Goal: Information Seeking & Learning: Find specific fact

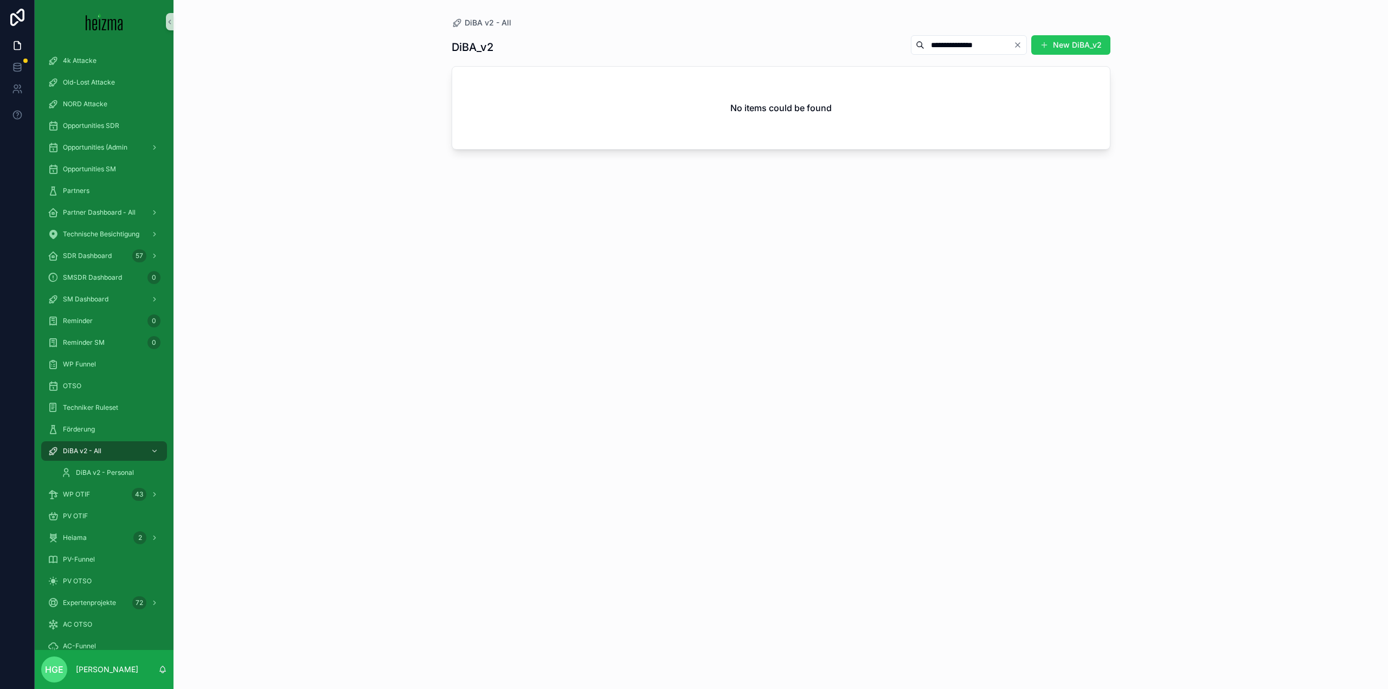
drag, startPoint x: 967, startPoint y: 47, endPoint x: 782, endPoint y: 38, distance: 185.6
click at [782, 38] on div "**********" at bounding box center [781, 47] width 659 height 25
type input "*****"
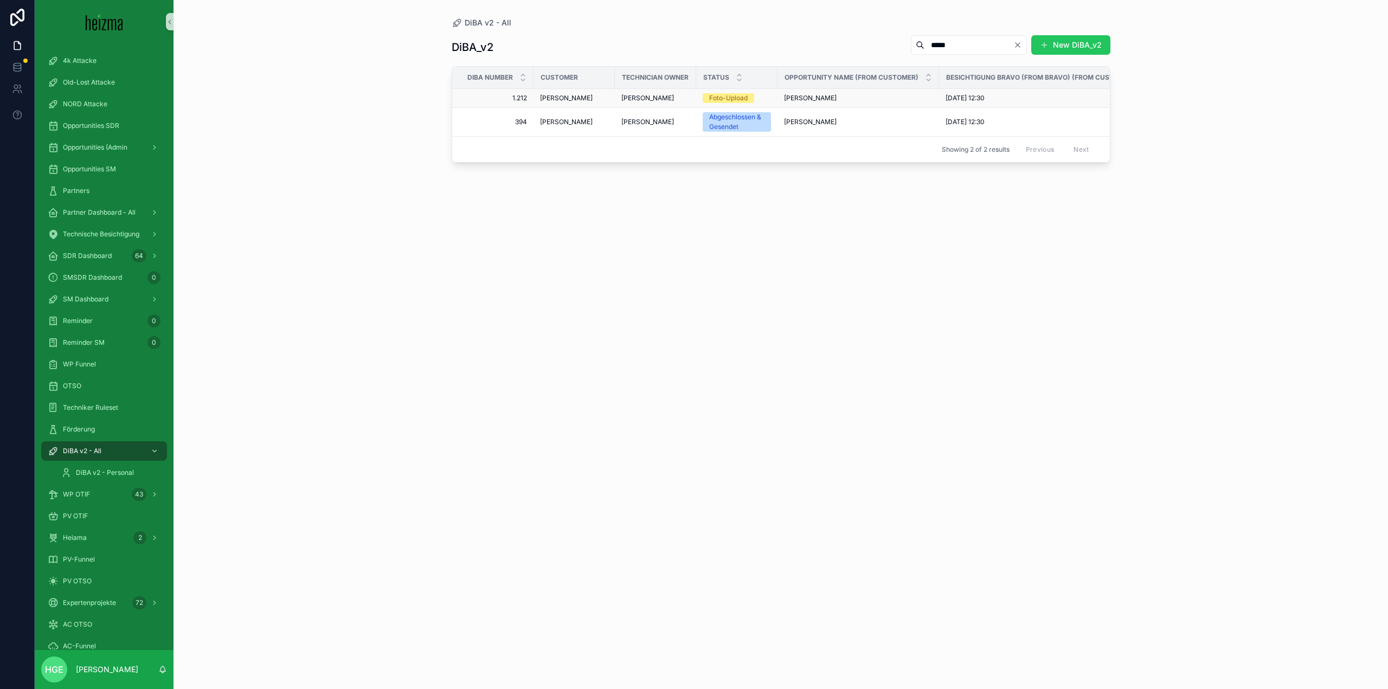
click at [560, 97] on span "[PERSON_NAME]" at bounding box center [566, 98] width 53 height 9
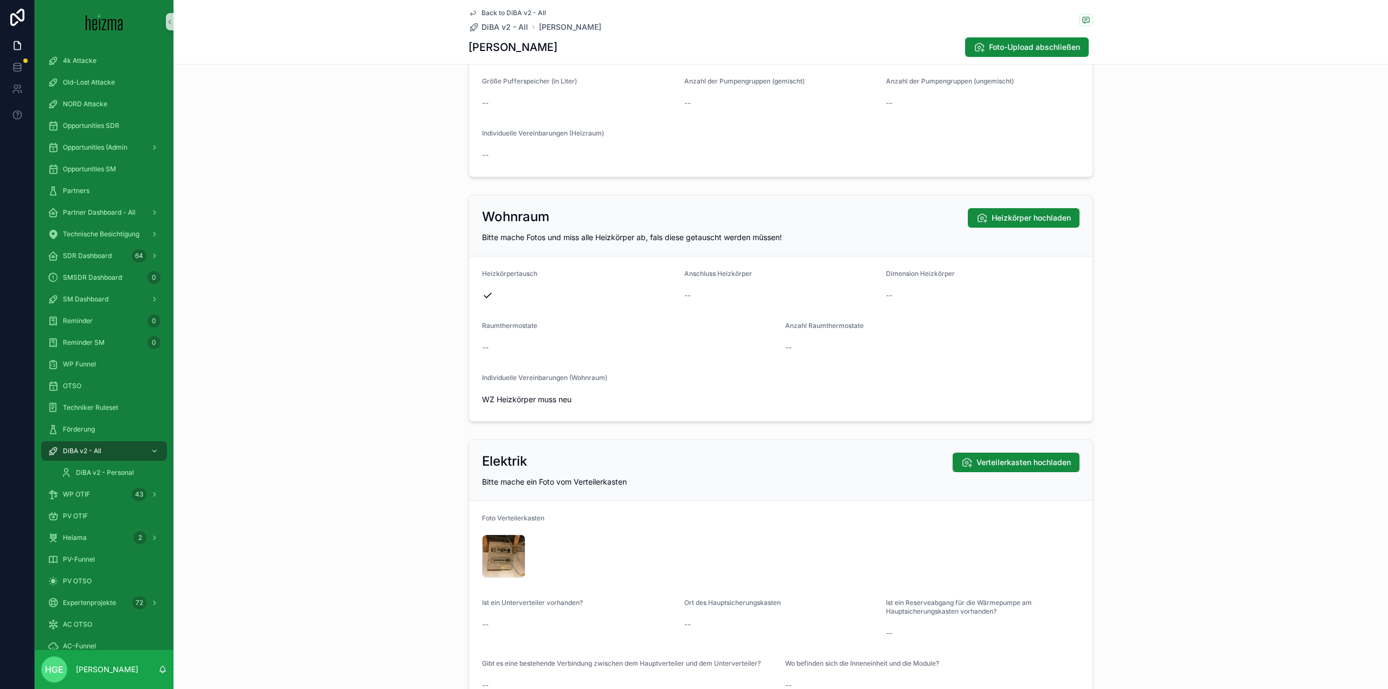
scroll to position [1843, 0]
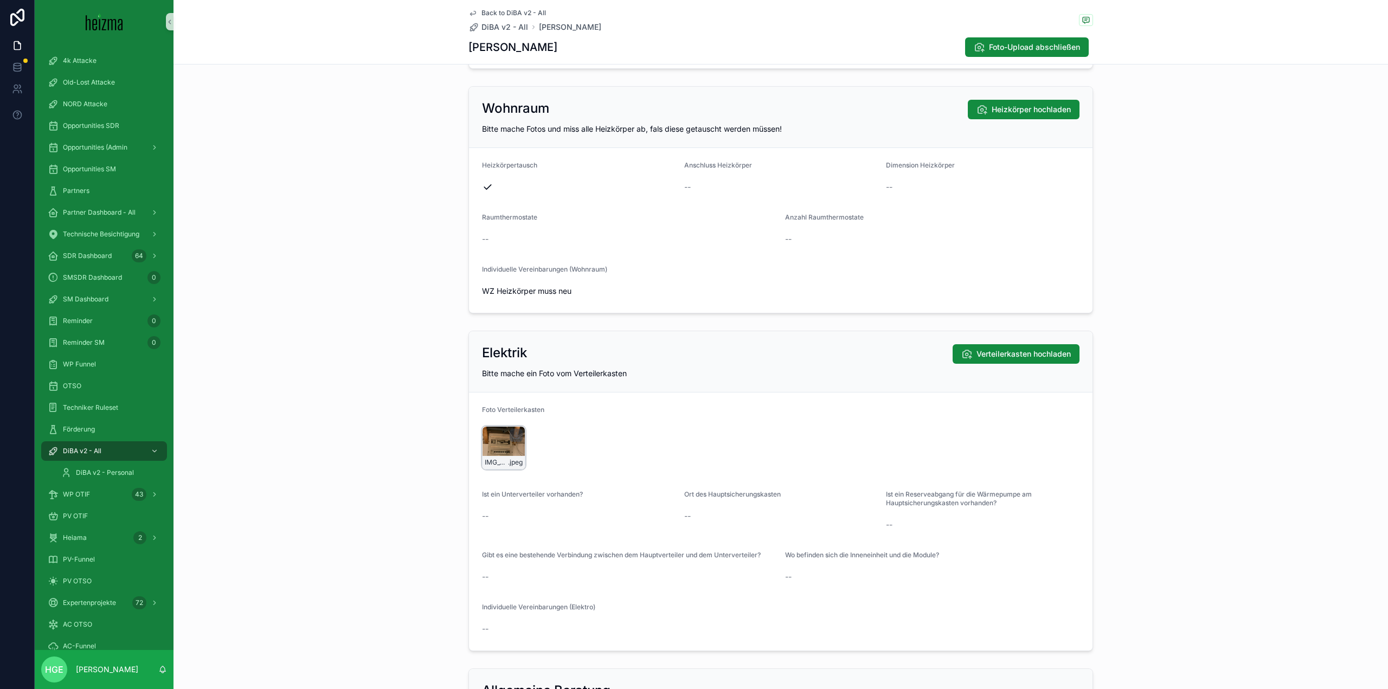
click at [504, 450] on div "IMG_4691 .jpeg" at bounding box center [503, 447] width 43 height 43
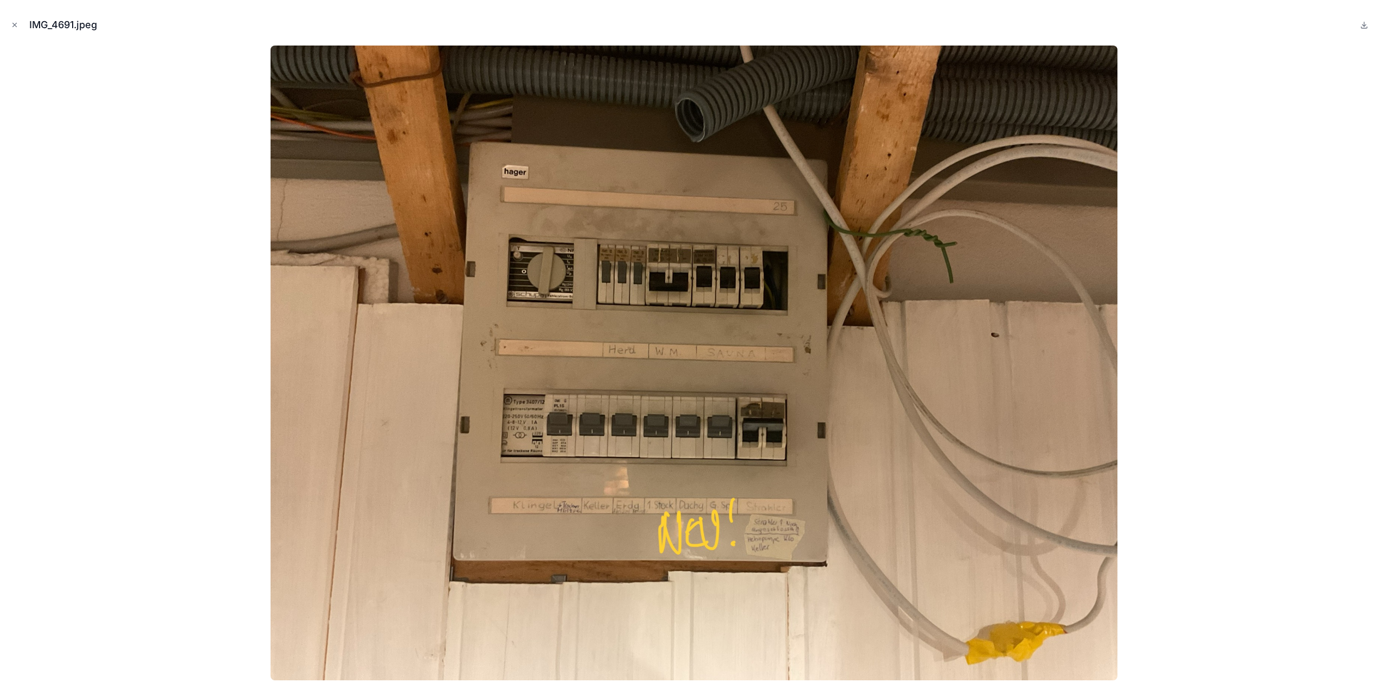
click at [409, 397] on img at bounding box center [694, 363] width 846 height 635
click at [11, 25] on icon "Close modal" at bounding box center [15, 25] width 8 height 8
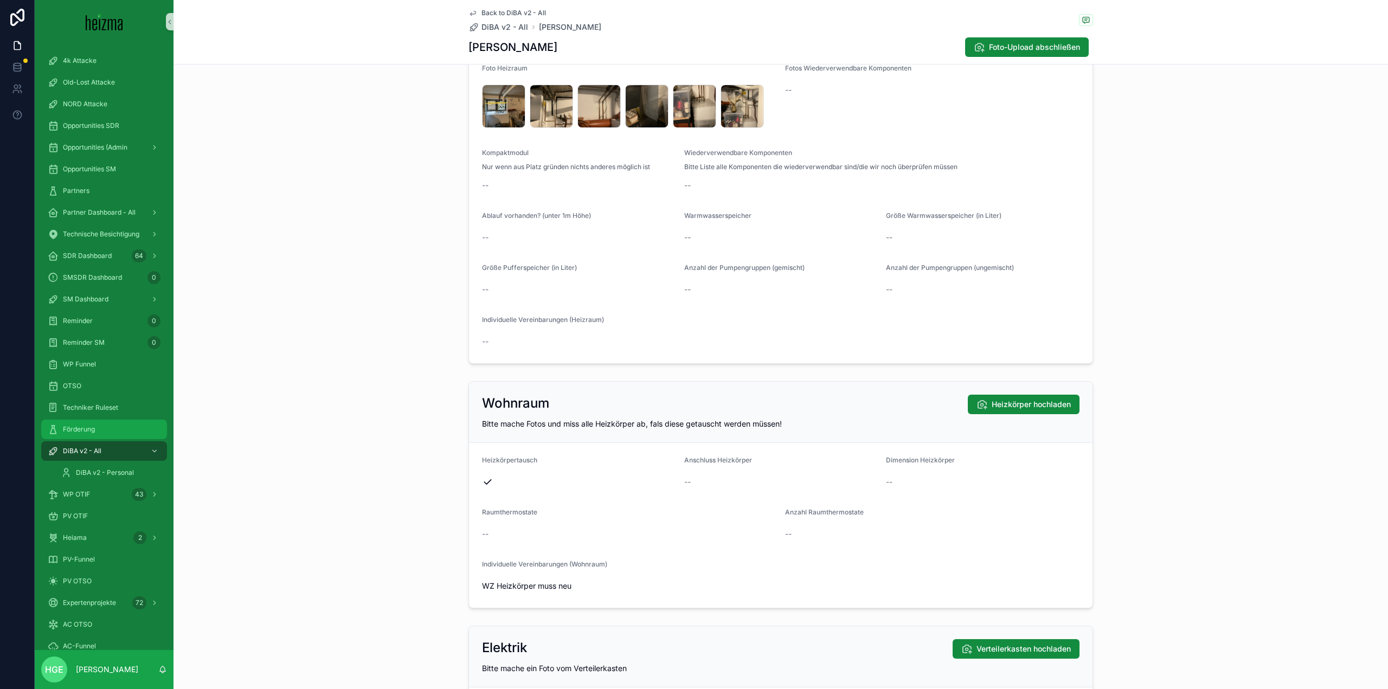
scroll to position [1256, 0]
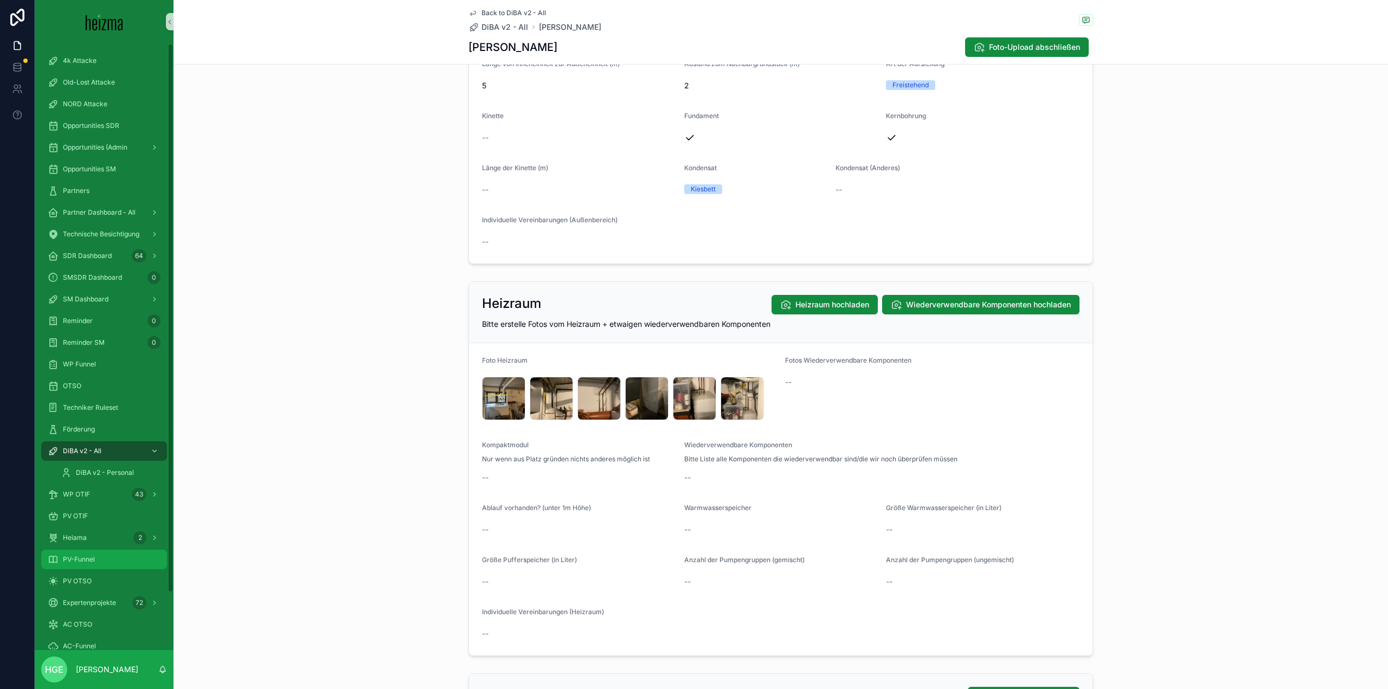
click at [79, 560] on span "PV-Funnel" at bounding box center [79, 559] width 32 height 9
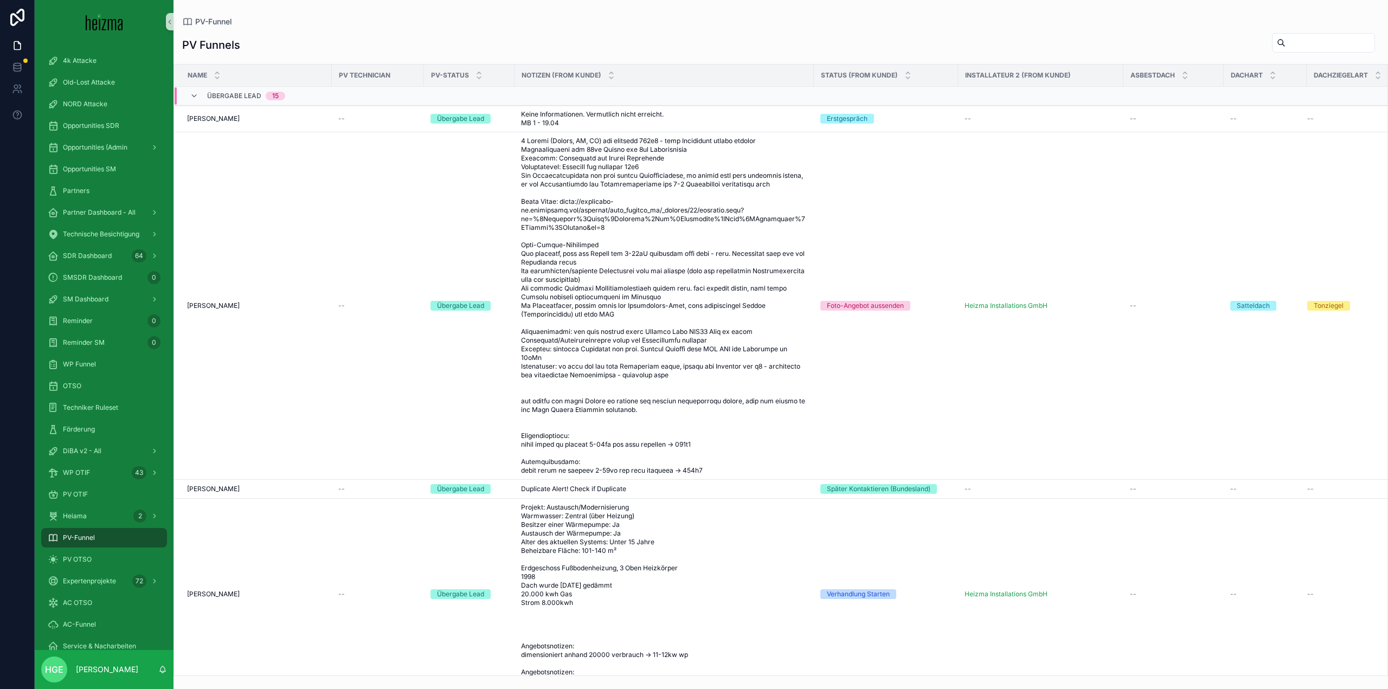
click at [1285, 49] on input "scrollable content" at bounding box center [1329, 42] width 89 height 15
type input "*****"
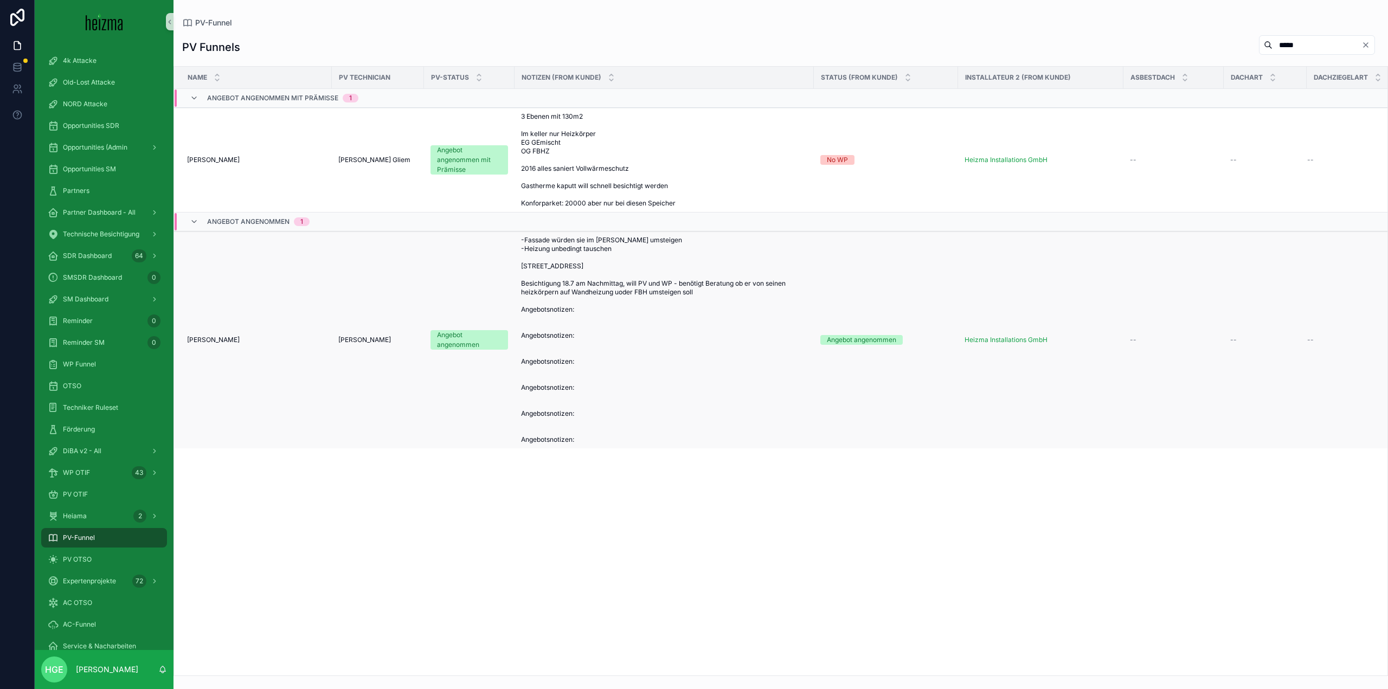
click at [227, 338] on span "[PERSON_NAME]" at bounding box center [213, 340] width 53 height 9
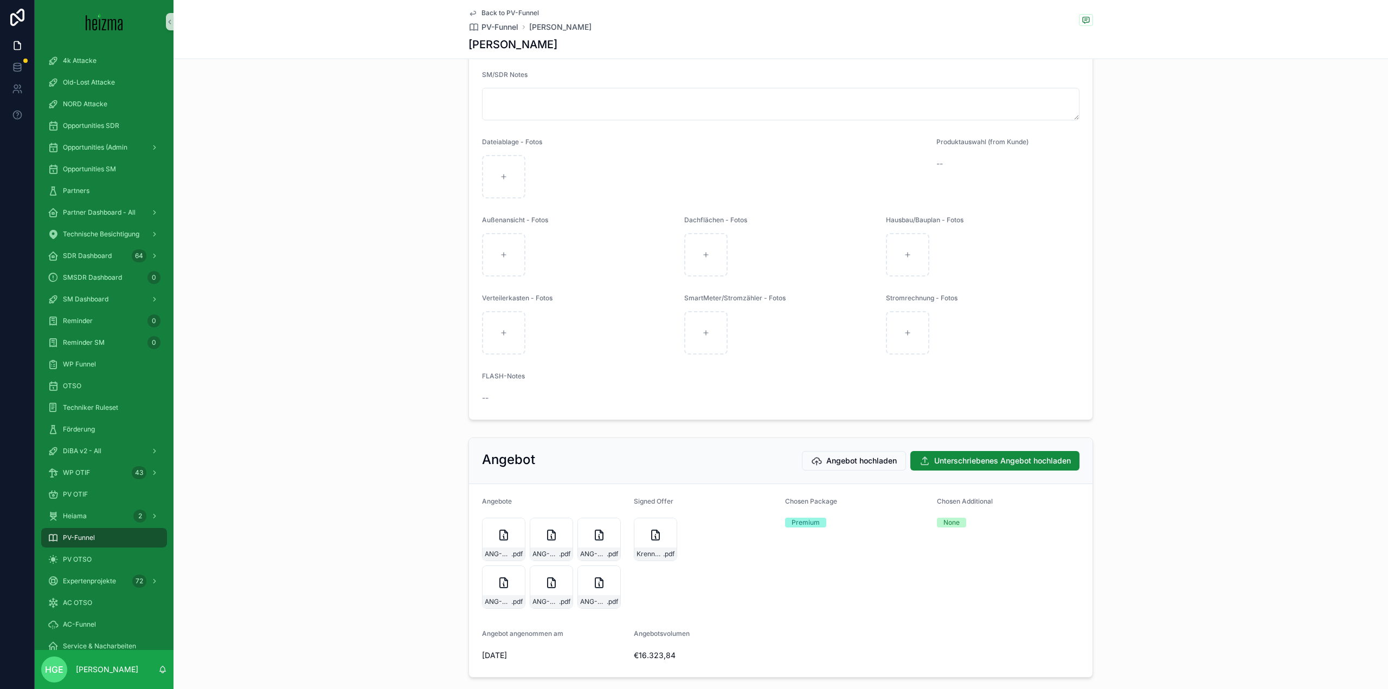
scroll to position [1605, 0]
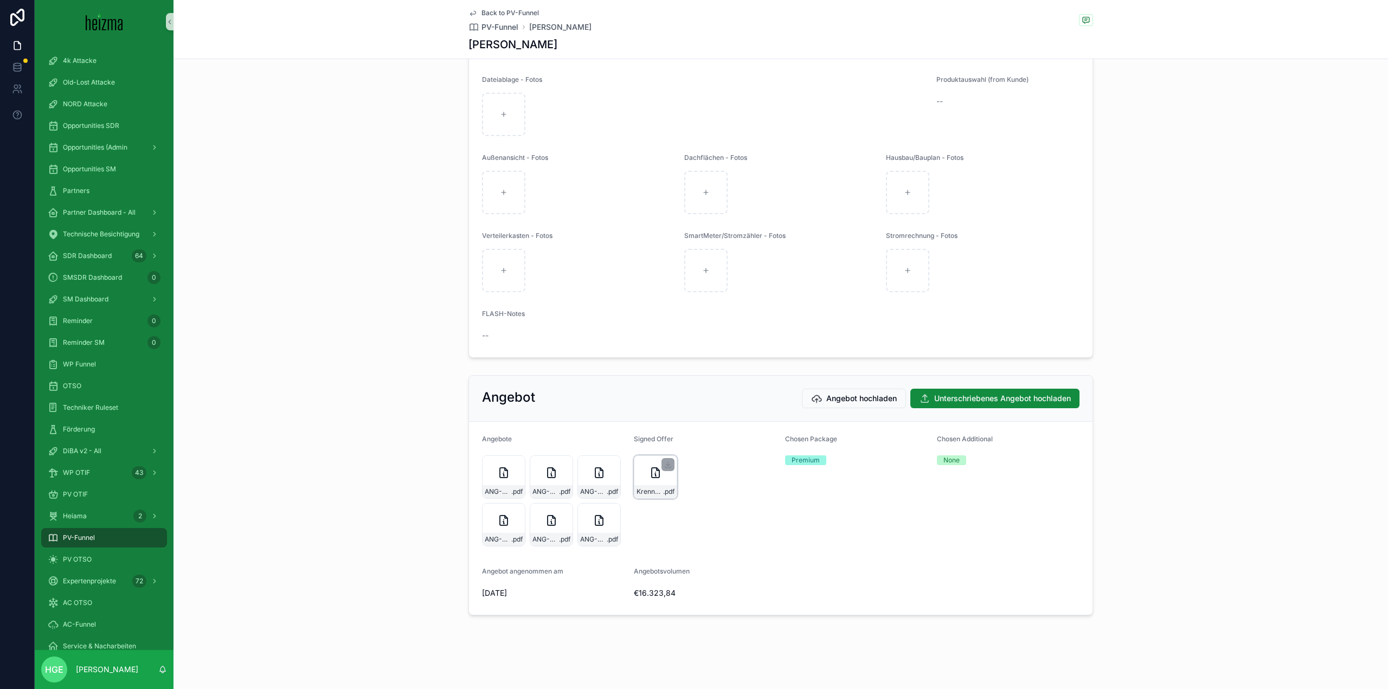
click at [641, 480] on div "Krenn-12979-und-3321-zusammengefuÌgt .pdf" at bounding box center [655, 476] width 43 height 43
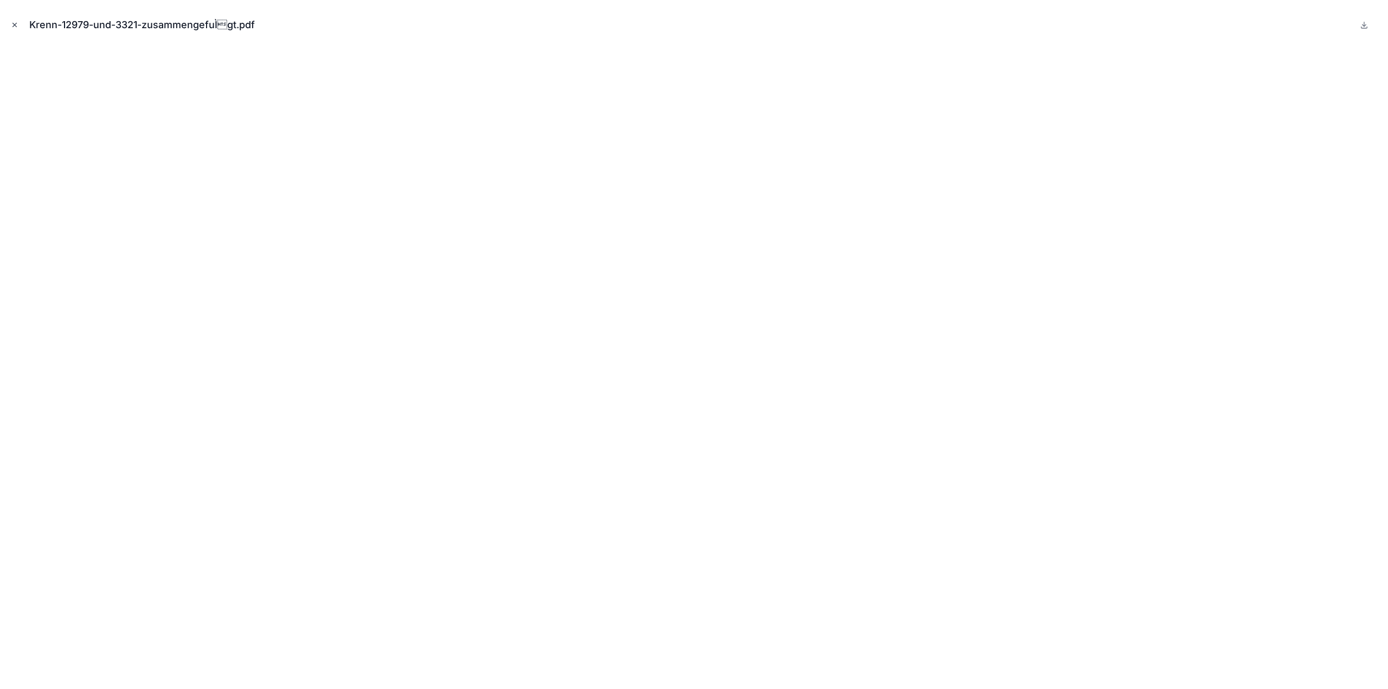
click at [12, 24] on icon "Close modal" at bounding box center [15, 25] width 8 height 8
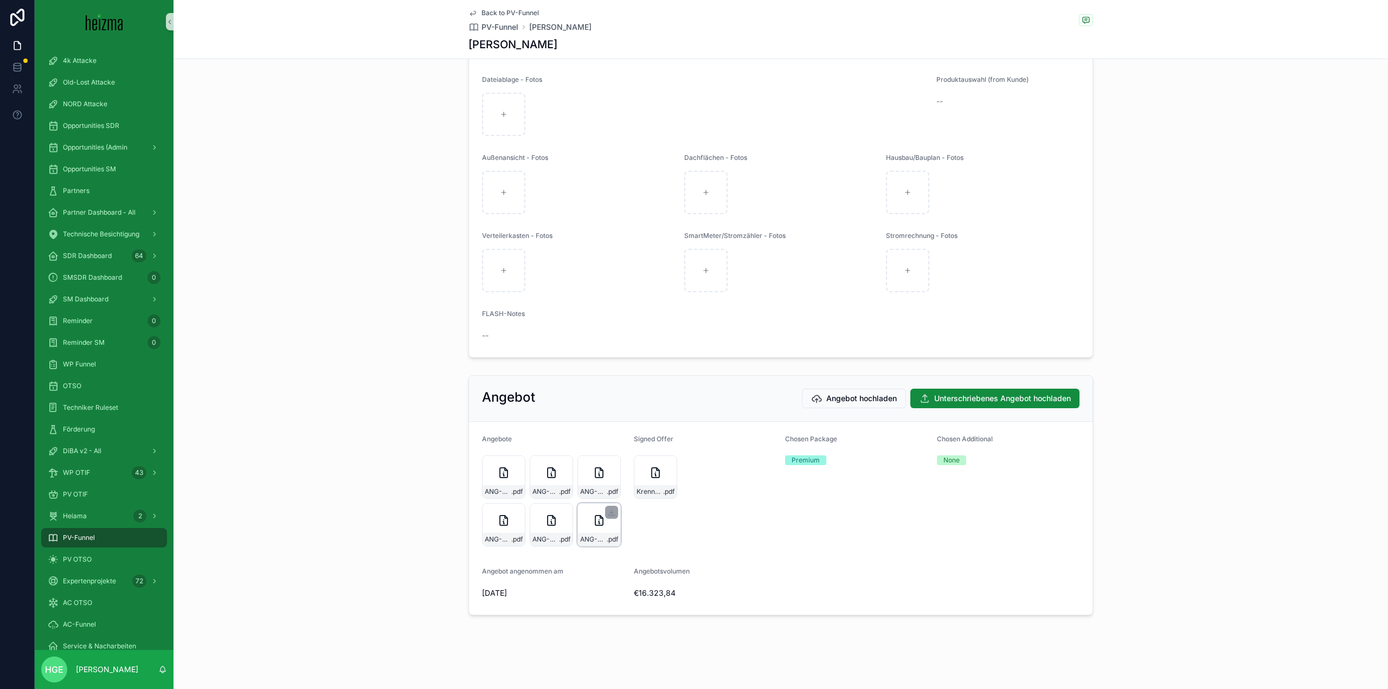
click at [603, 531] on div "ANG-PV-2982-Krenn-2025-07-18 .pdf" at bounding box center [598, 524] width 43 height 43
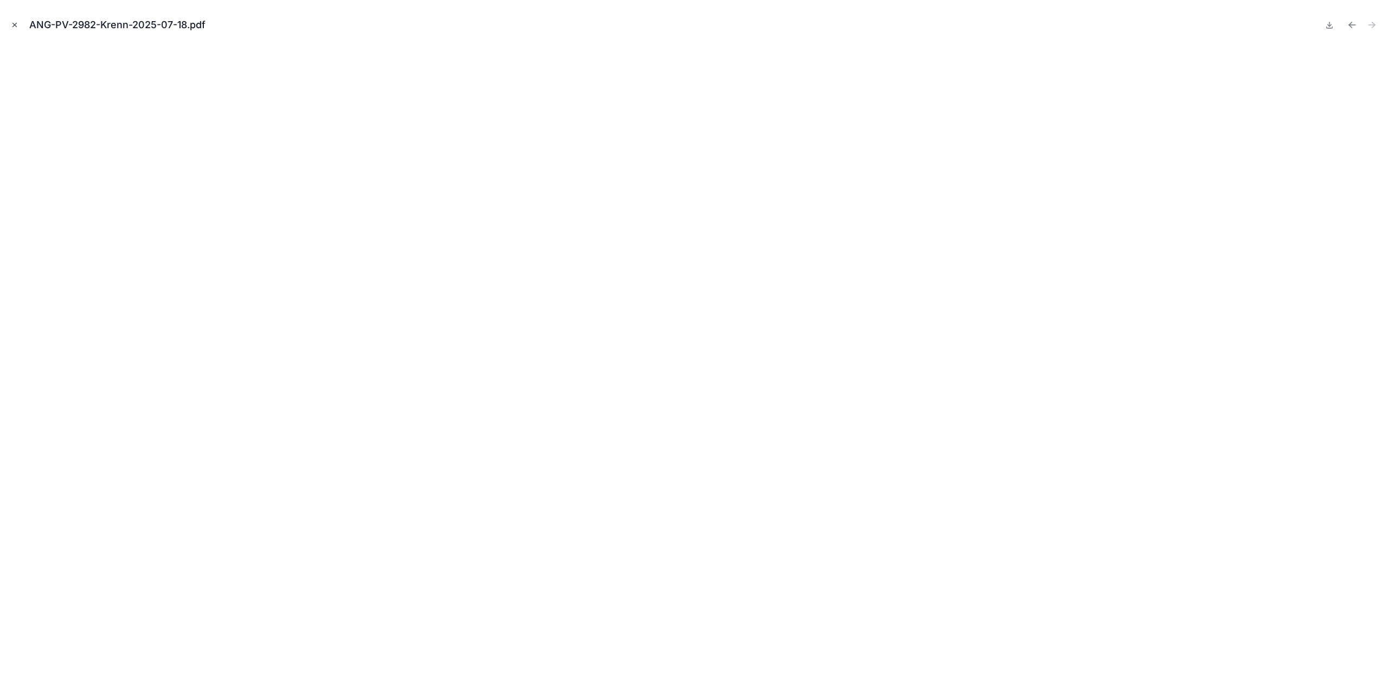
click at [18, 25] on button "Close modal" at bounding box center [15, 25] width 12 height 12
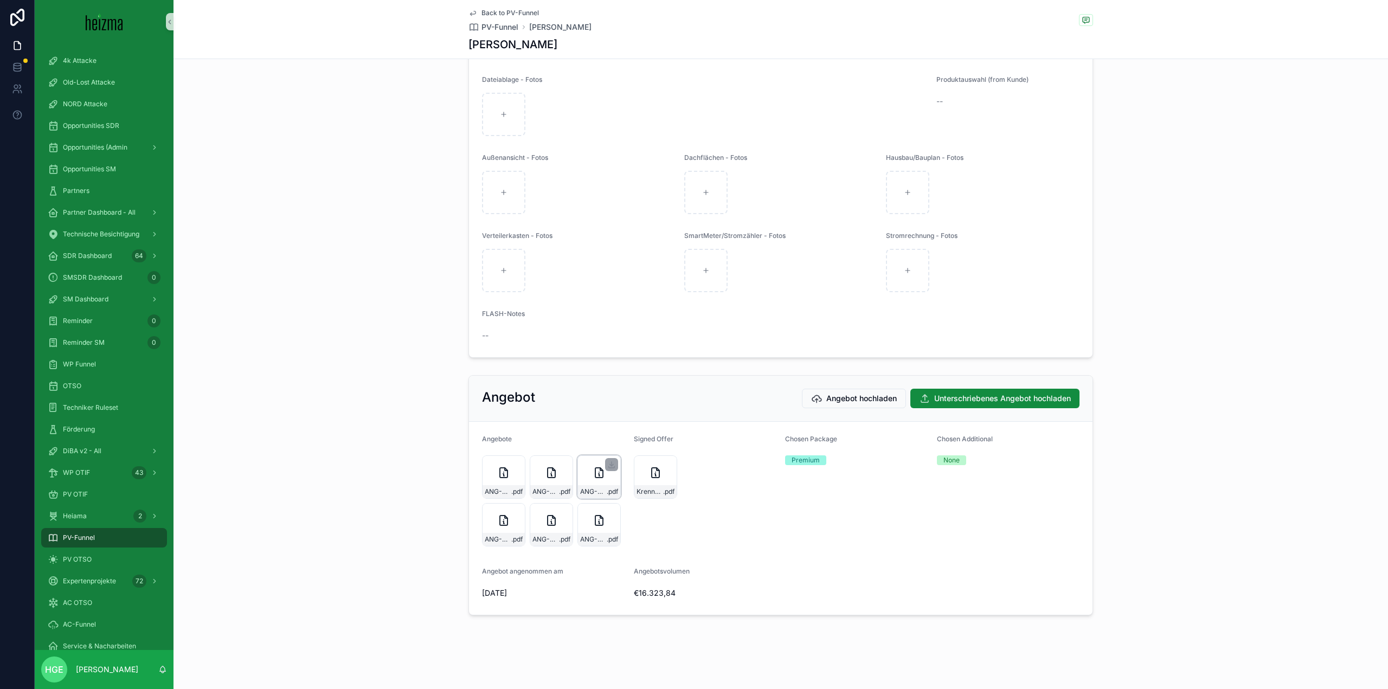
click at [595, 473] on icon "scrollable content" at bounding box center [599, 473] width 8 height 10
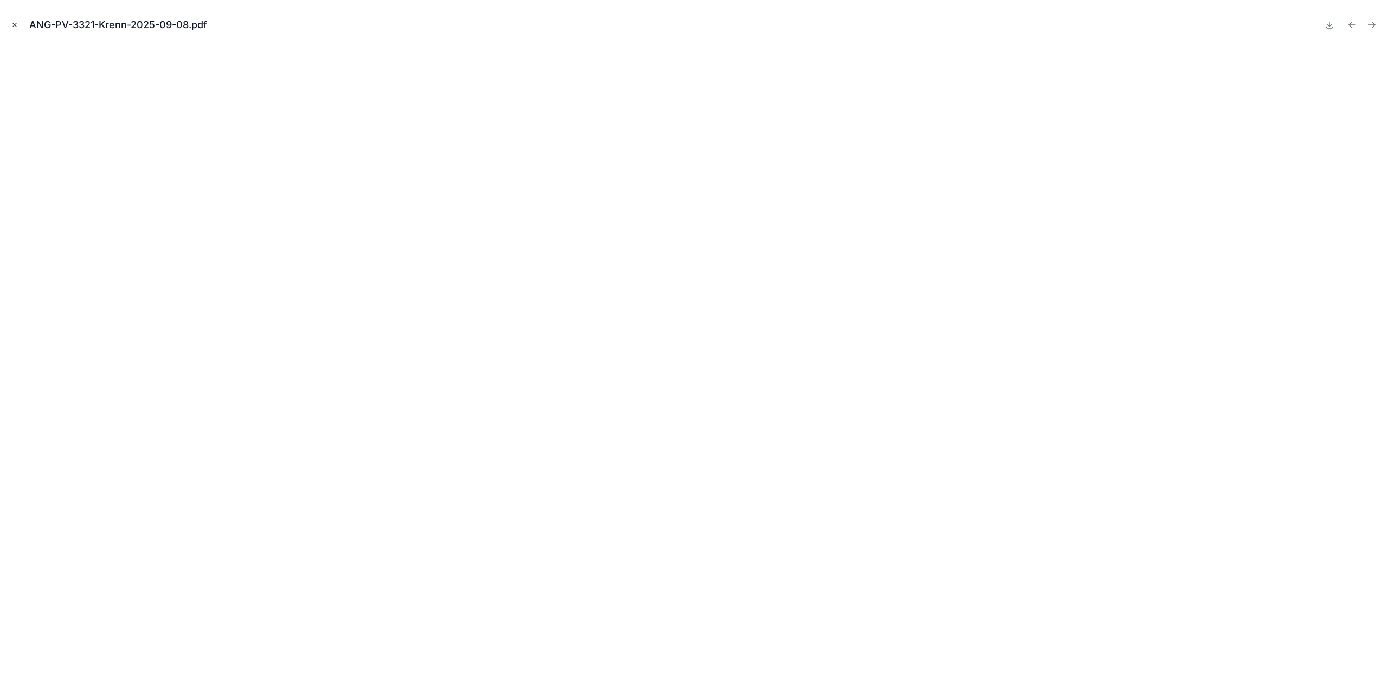
click at [15, 23] on icon "Close modal" at bounding box center [15, 25] width 8 height 8
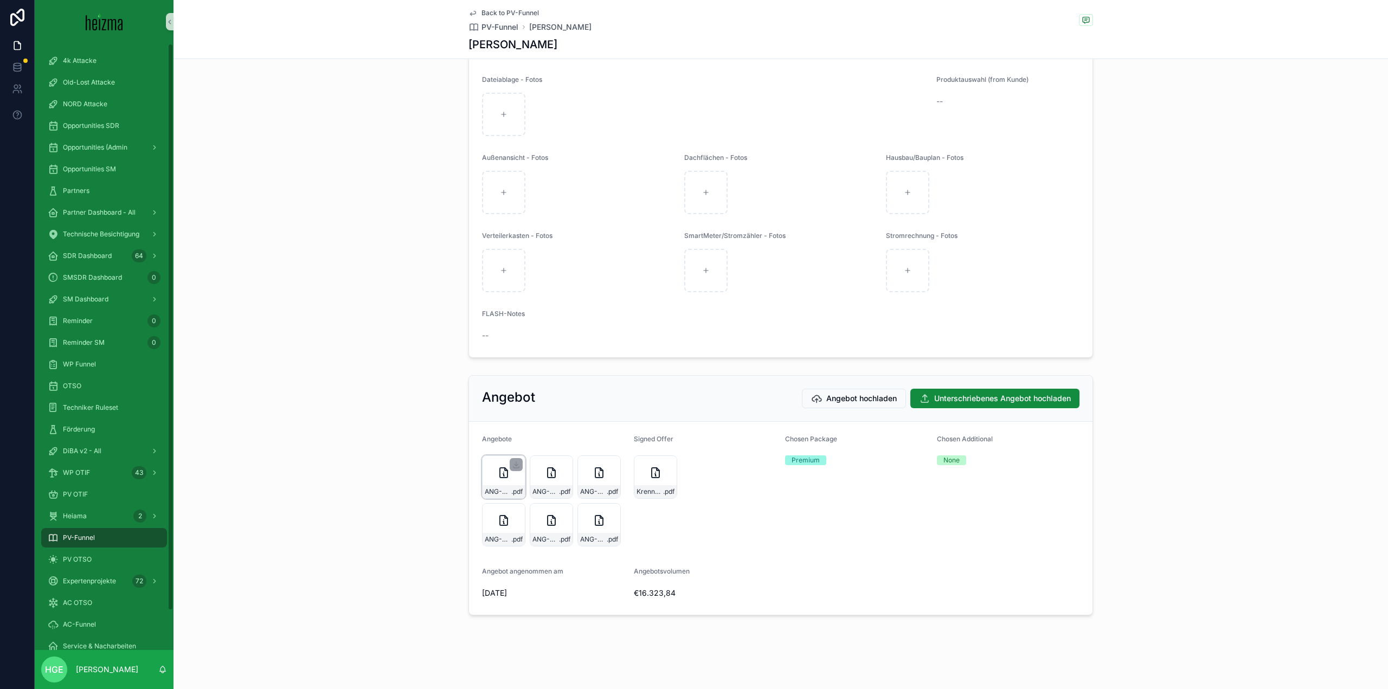
click at [498, 484] on div "ANG-PV-3321-Krenn-2025-09-08 .pdf" at bounding box center [503, 476] width 43 height 43
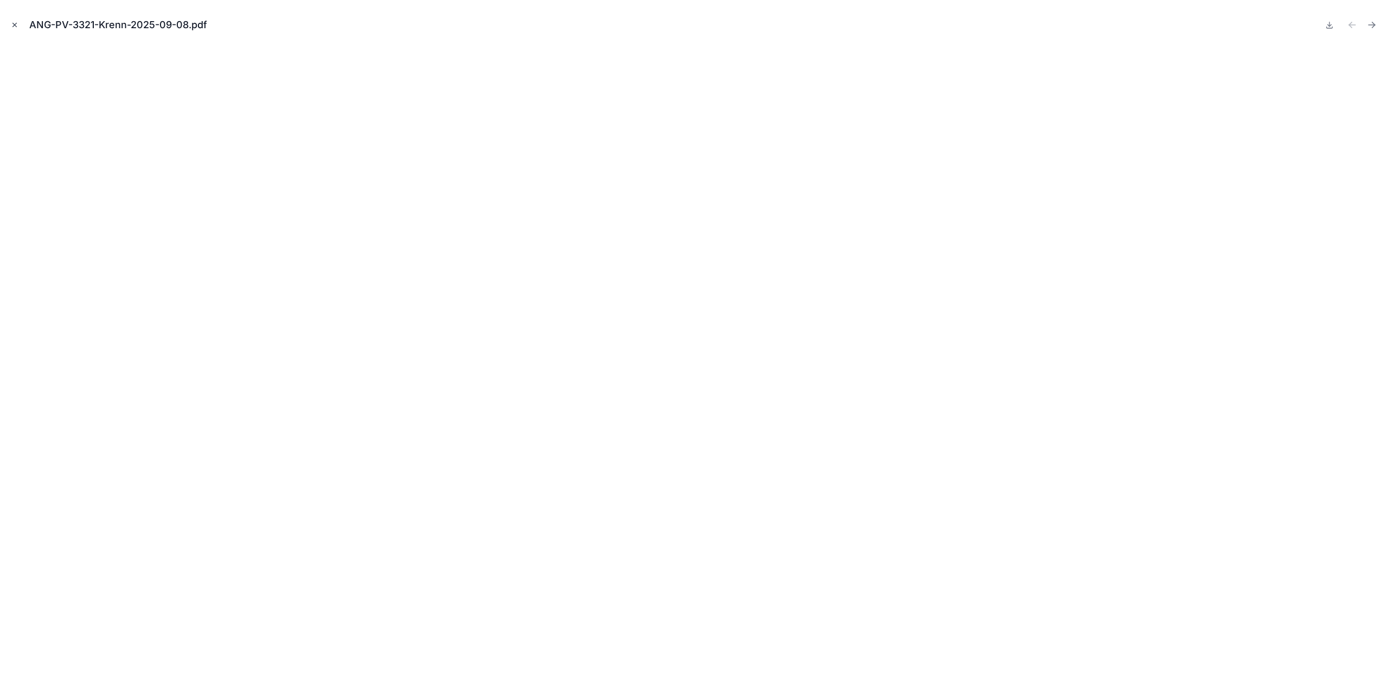
click at [13, 22] on icon "Close modal" at bounding box center [15, 25] width 8 height 8
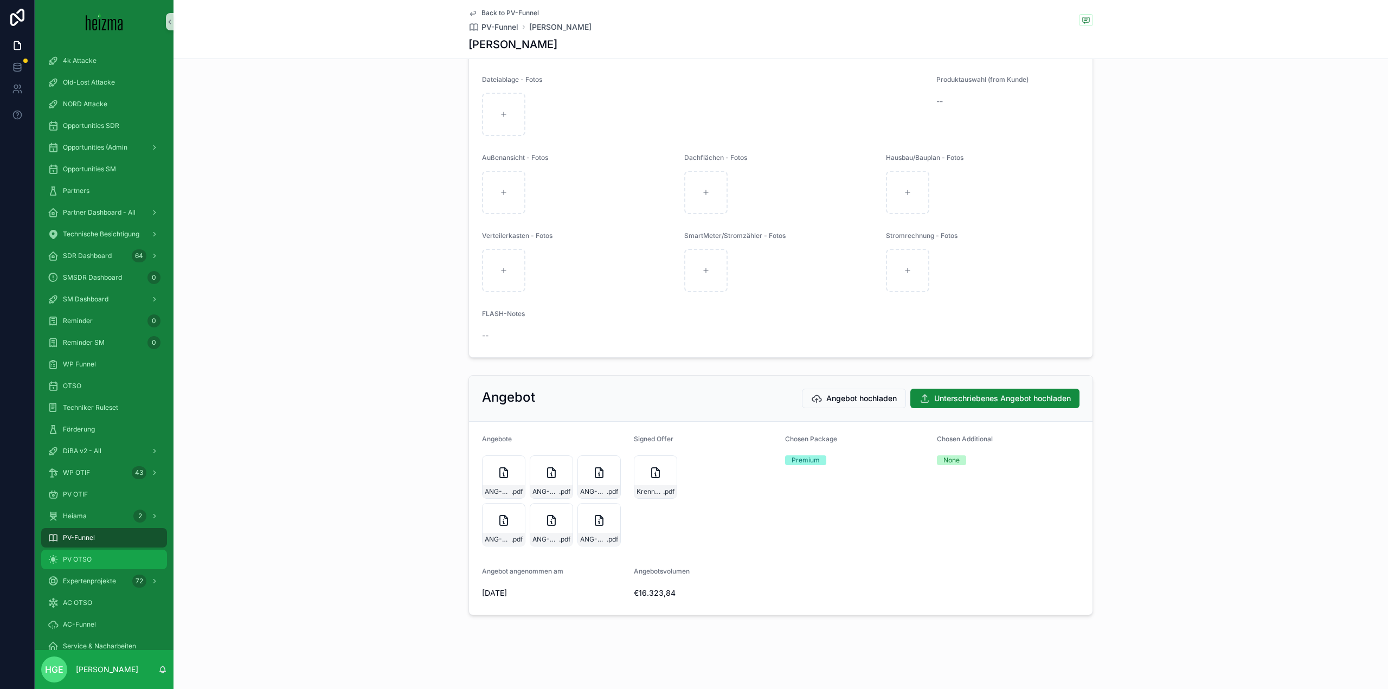
click at [120, 554] on div "PV OTSO" at bounding box center [104, 559] width 113 height 17
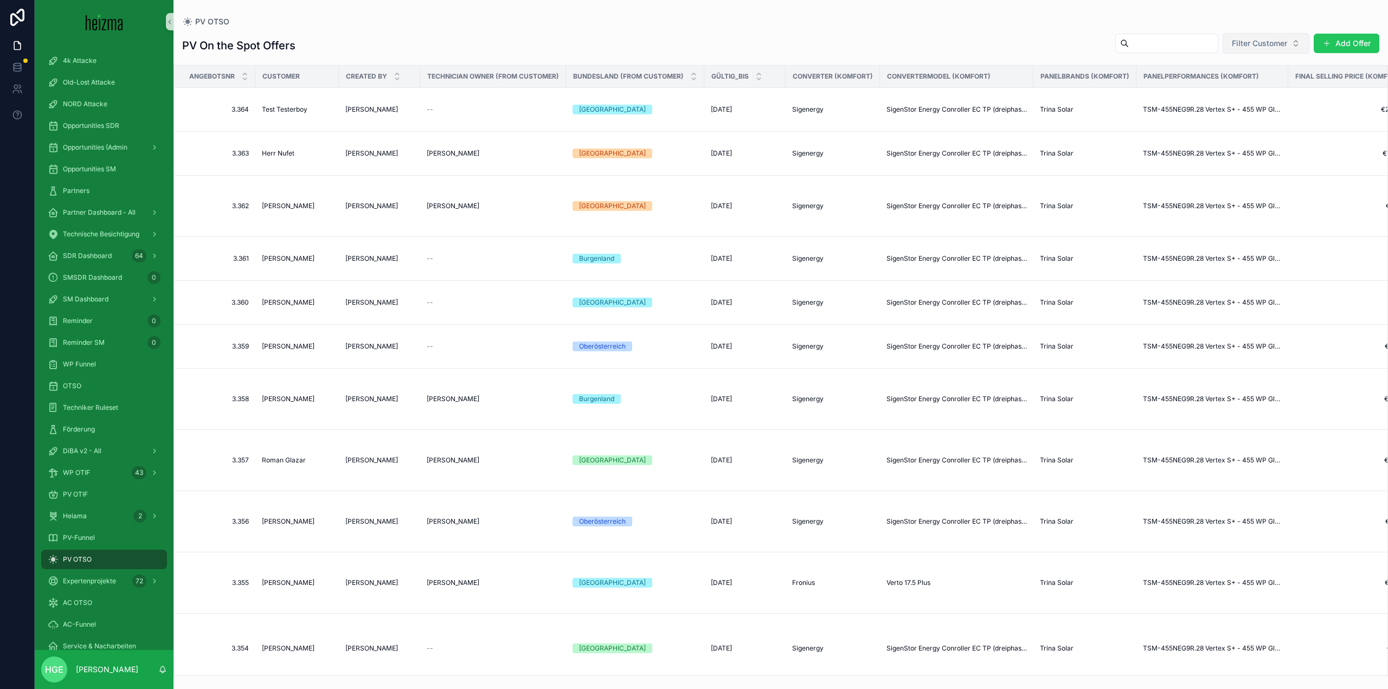
click at [1232, 41] on span "Filter Customer" at bounding box center [1259, 43] width 55 height 11
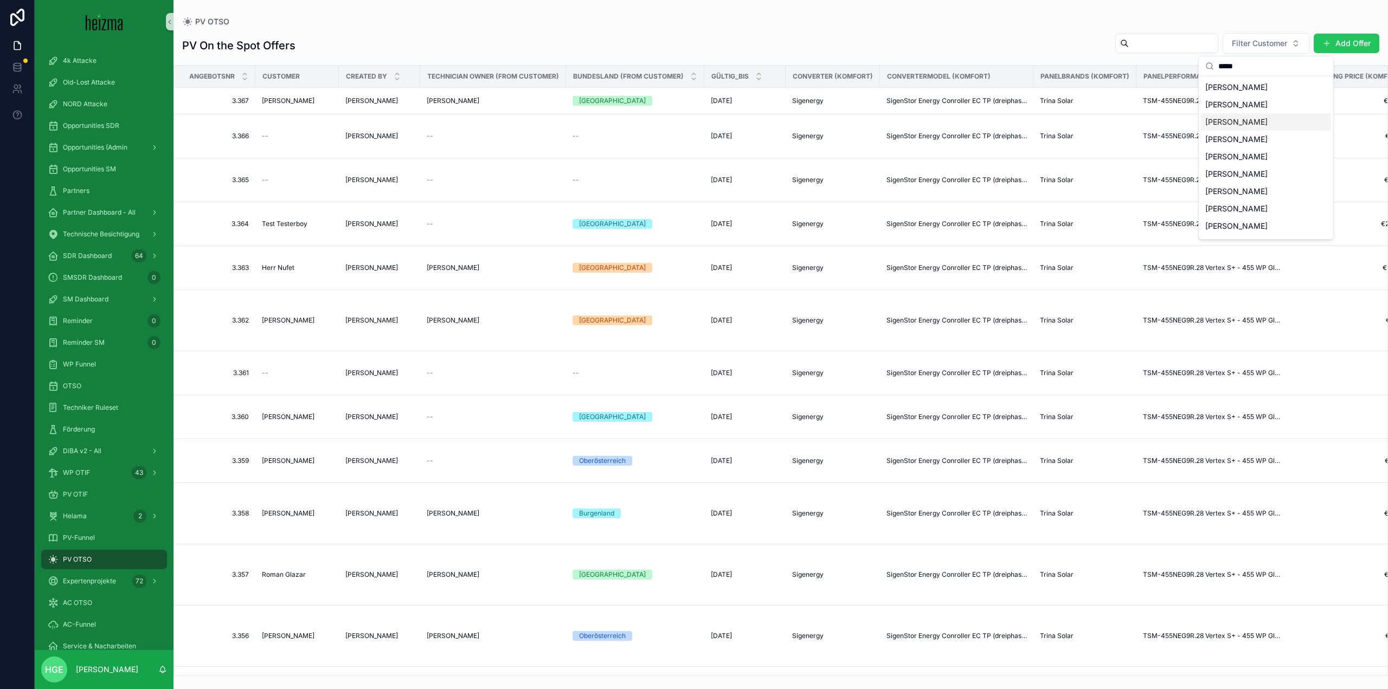
type input "*****"
click at [1255, 124] on div "[PERSON_NAME]" at bounding box center [1266, 121] width 130 height 17
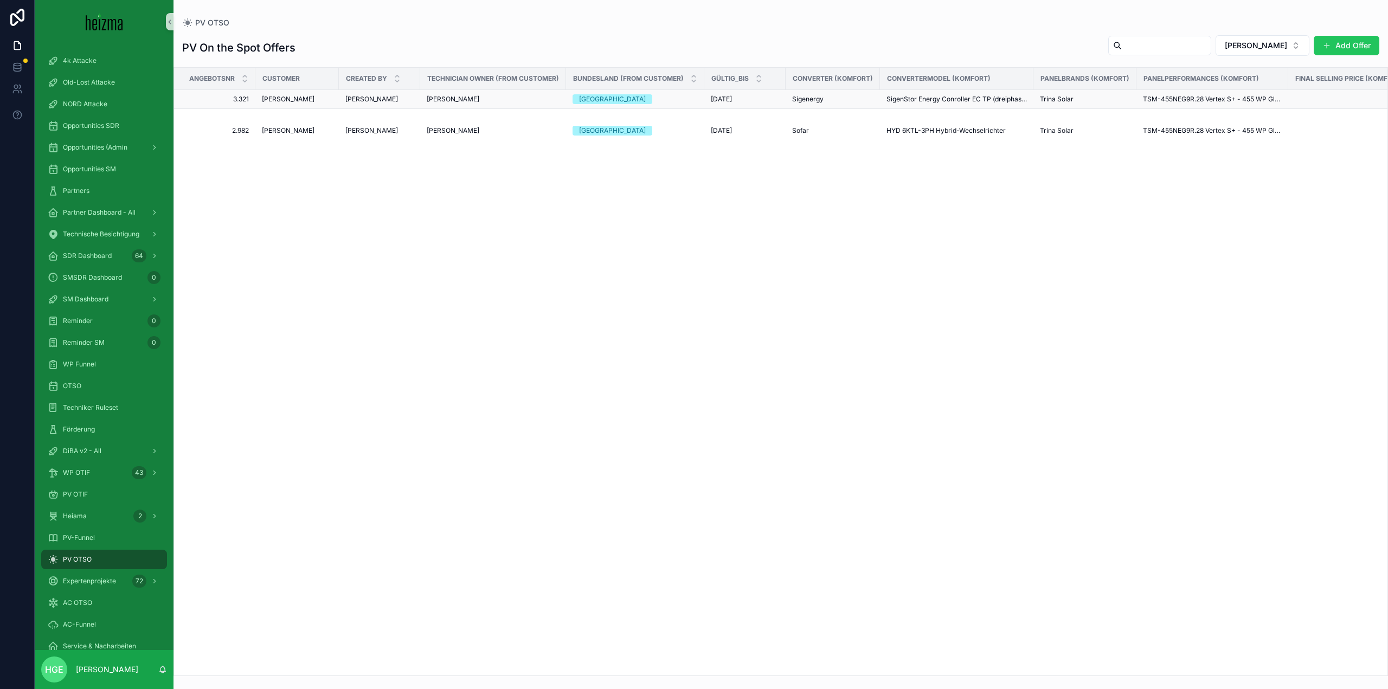
click at [308, 104] on td "[PERSON_NAME]" at bounding box center [296, 99] width 83 height 19
click at [290, 97] on span "[PERSON_NAME]" at bounding box center [288, 99] width 53 height 9
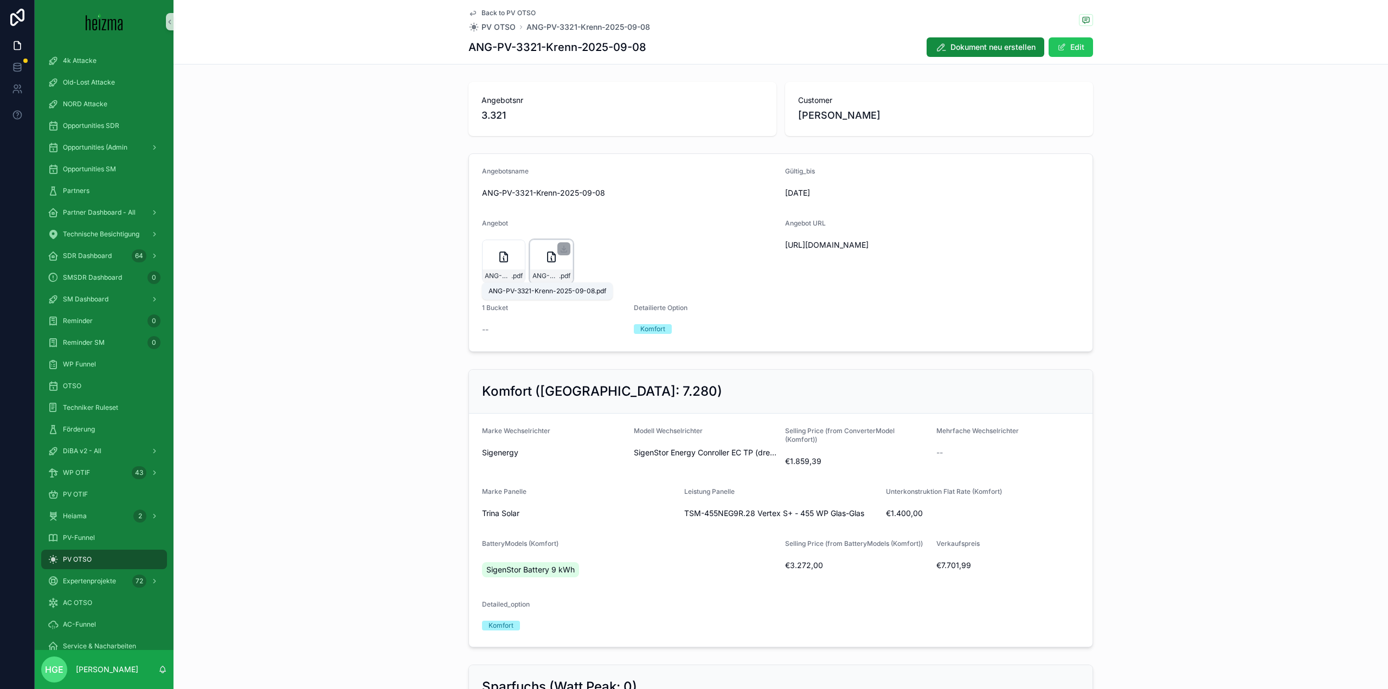
click at [551, 269] on div "ANG-PV-3321-Krenn-2025-09-08 .pdf" at bounding box center [551, 261] width 43 height 43
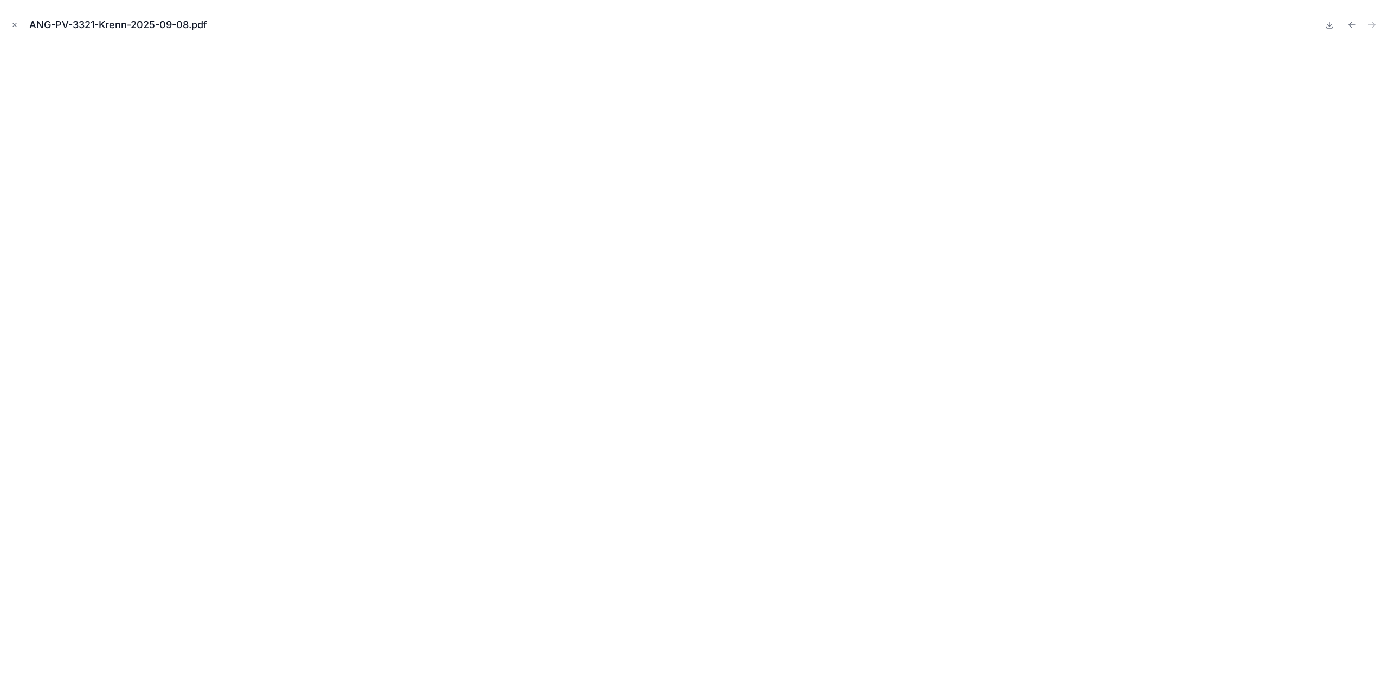
click at [7, 23] on div "ANG-PV-3321-Krenn-2025-09-08.pdf" at bounding box center [694, 344] width 1388 height 689
click at [13, 23] on icon "Close modal" at bounding box center [15, 25] width 4 height 4
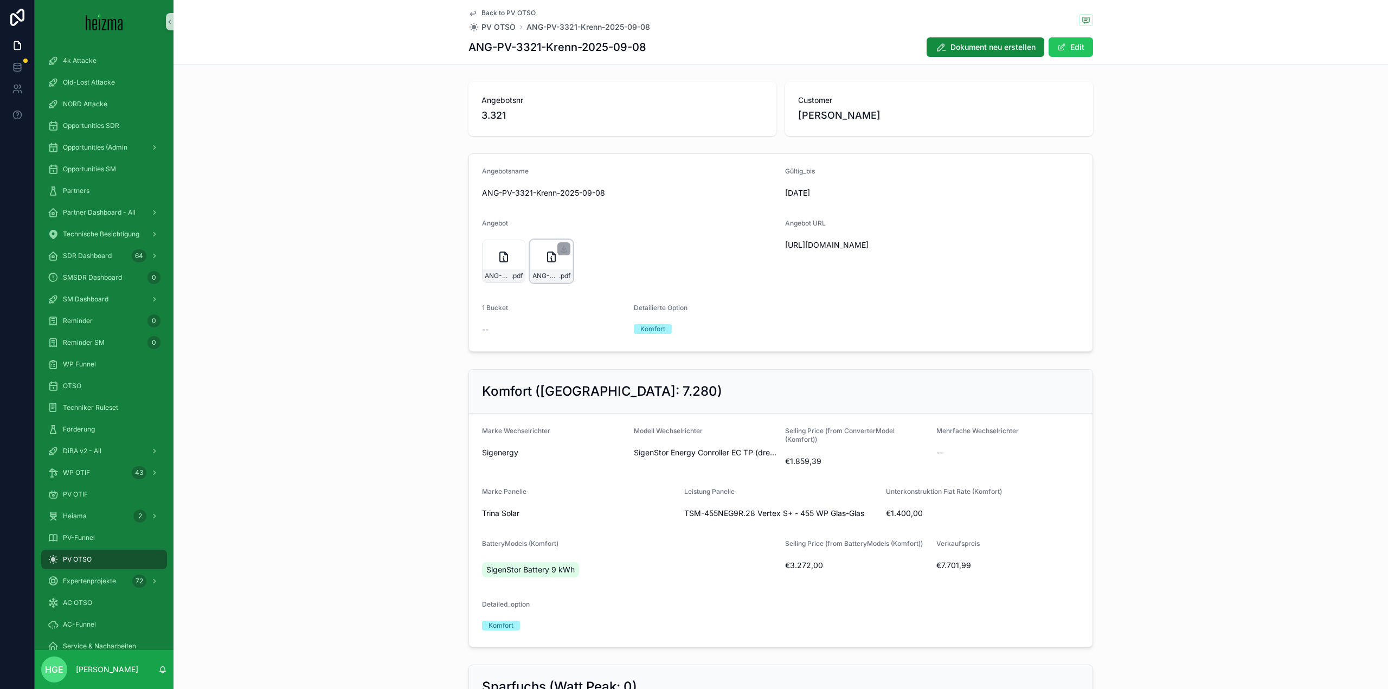
click at [543, 271] on div "ANG-PV-3321-Krenn-2025-09-08 .pdf" at bounding box center [551, 275] width 42 height 13
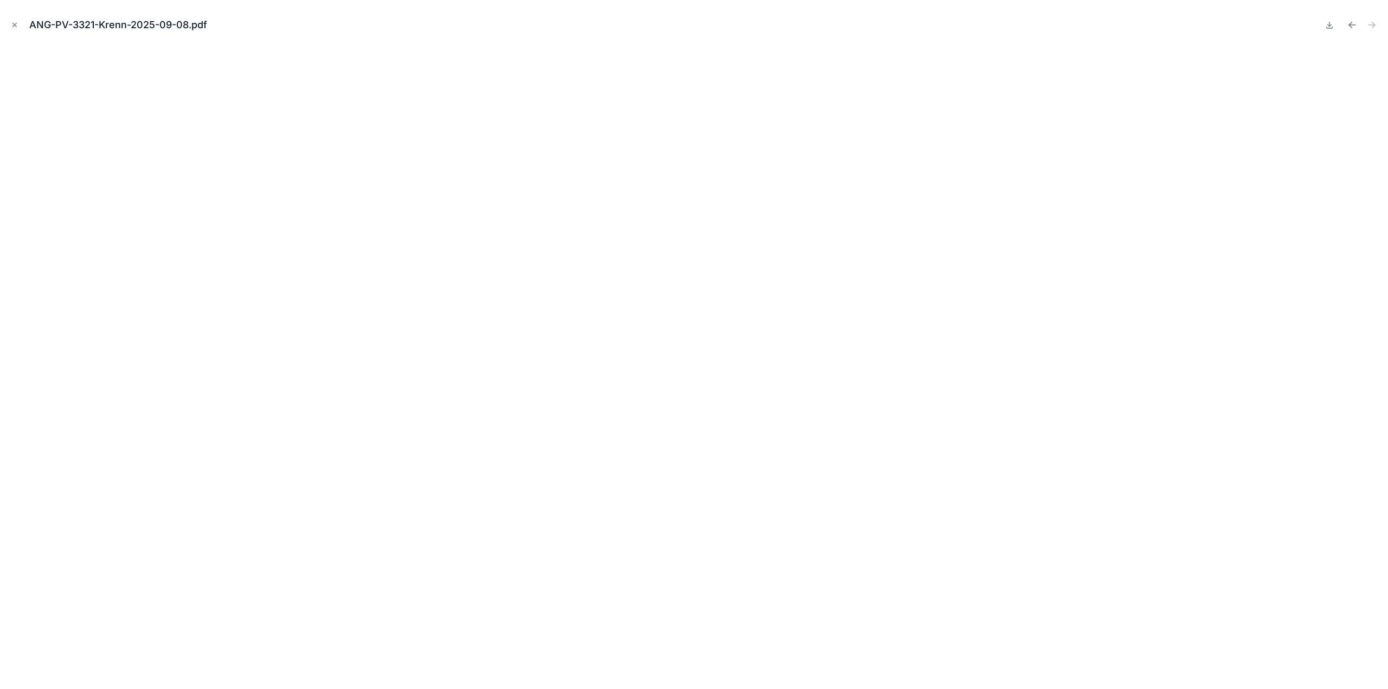
drag, startPoint x: 17, startPoint y: 29, endPoint x: 798, endPoint y: 21, distance: 780.8
click at [17, 29] on button "Close modal" at bounding box center [15, 25] width 12 height 12
